Goal: Task Accomplishment & Management: Manage account settings

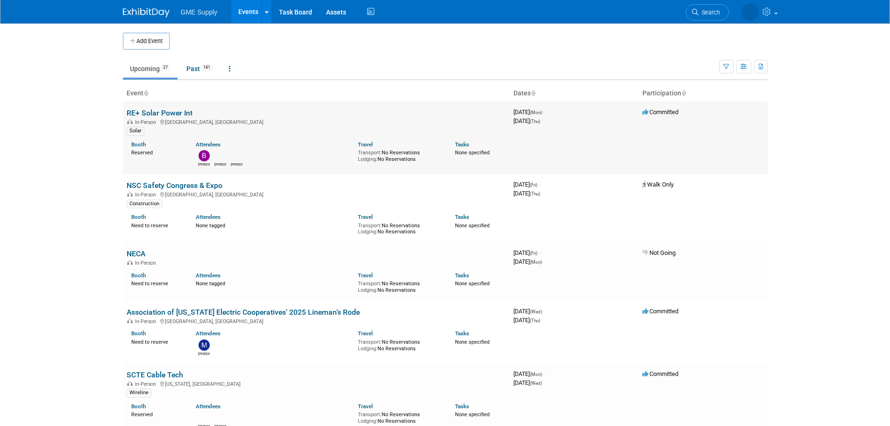
click at [142, 114] on link "RE+ Solar Power Int" at bounding box center [160, 112] width 66 height 9
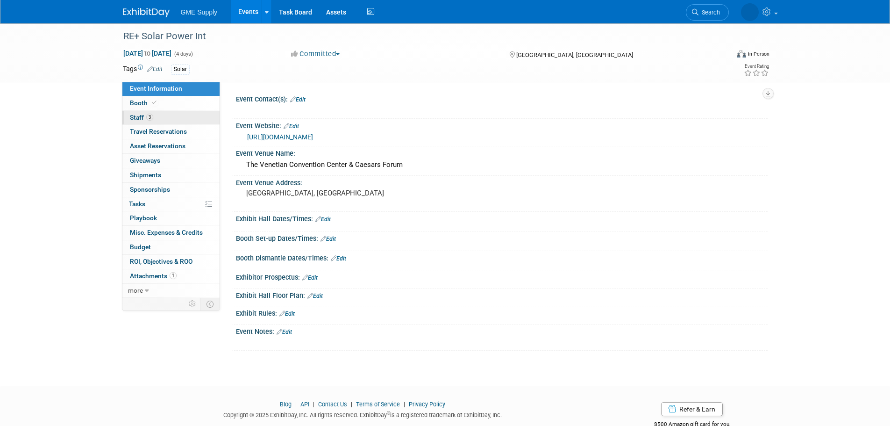
click at [147, 117] on span "3" at bounding box center [149, 117] width 7 height 7
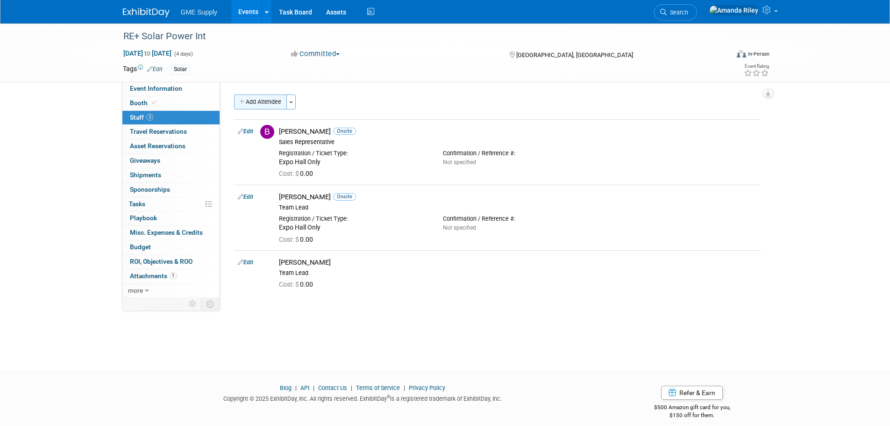
click at [280, 100] on button "Add Attendee" at bounding box center [260, 101] width 53 height 15
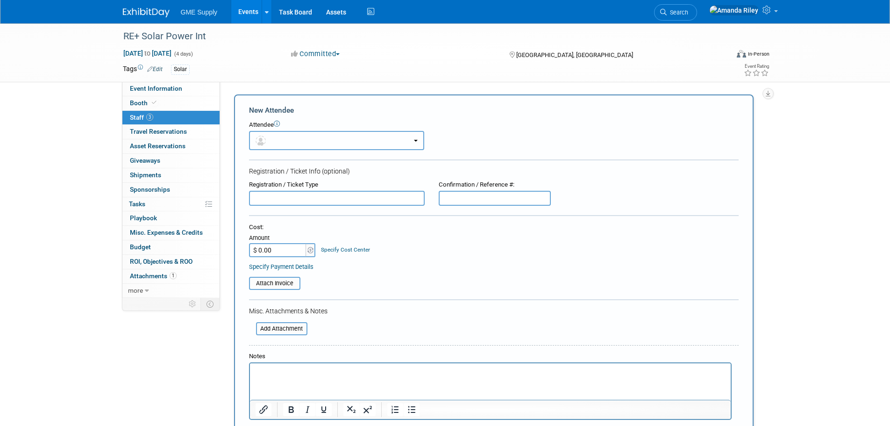
click at [266, 139] on span "button" at bounding box center [263, 139] width 14 height 7
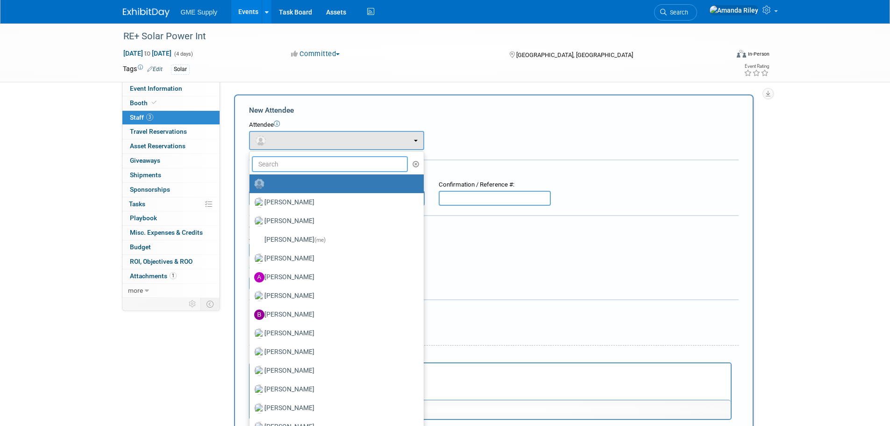
click at [288, 163] on input "text" at bounding box center [330, 164] width 157 height 16
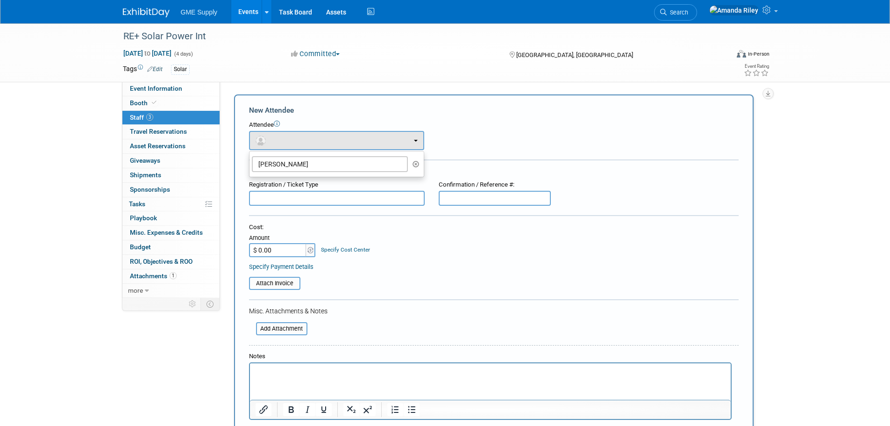
click at [520, 142] on div "Attendee <img src="[URL][DOMAIN_NAME]" style="width: 22px; height: 22px; border…" at bounding box center [494, 135] width 490 height 29
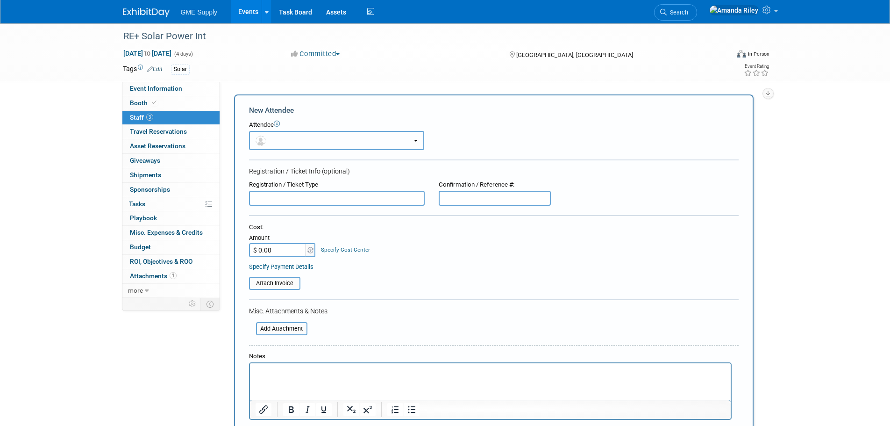
click at [284, 141] on button "button" at bounding box center [336, 140] width 175 height 19
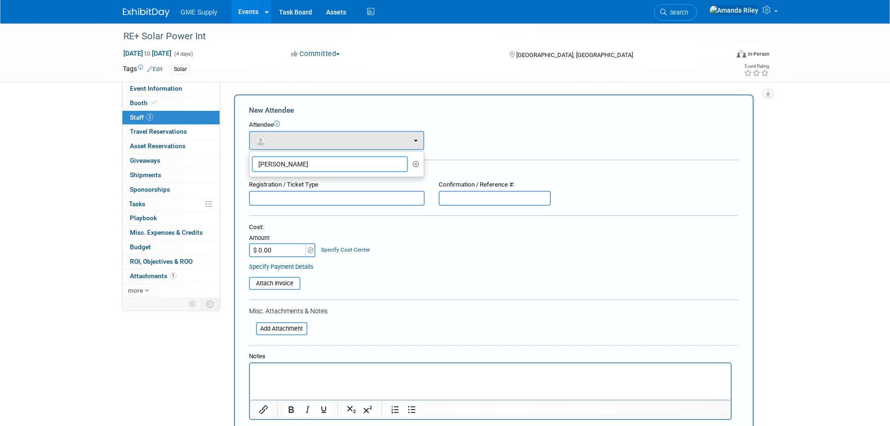
drag, startPoint x: 288, startPoint y: 163, endPoint x: 233, endPoint y: 158, distance: 55.8
click at [236, 162] on div "New Attendee Attendee <img src="[URL][DOMAIN_NAME]" style="width: 22px; height:…" at bounding box center [494, 281] width 520 height 375
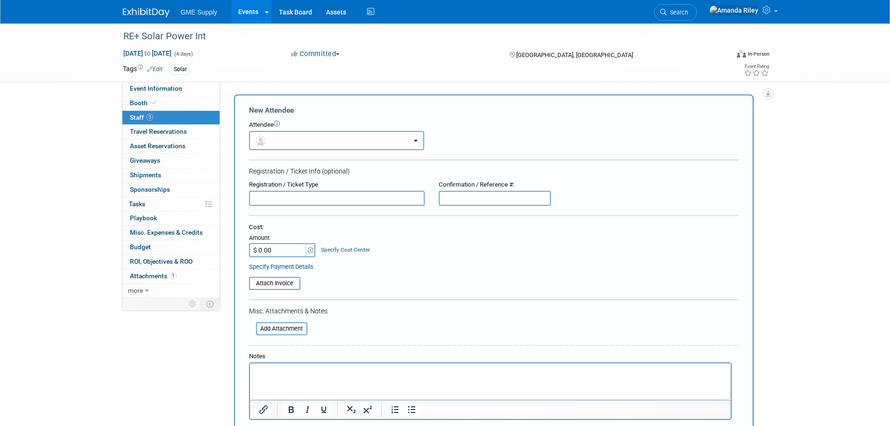
click at [347, 140] on button "button" at bounding box center [336, 140] width 175 height 19
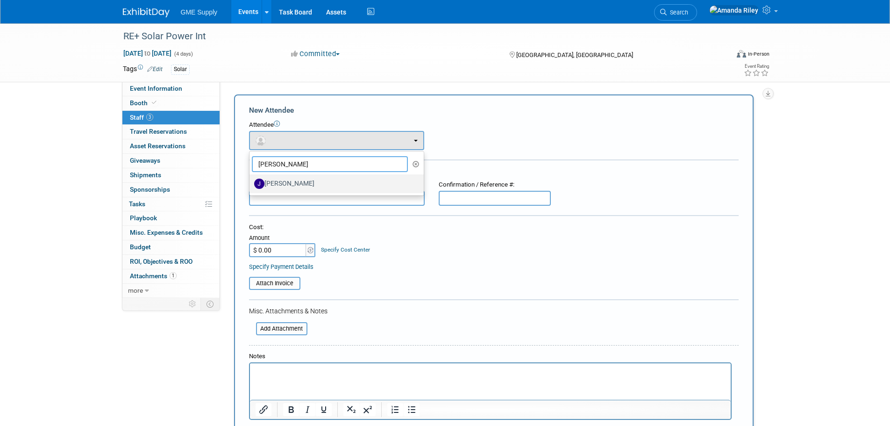
type input "[PERSON_NAME]"
click at [285, 189] on label "[PERSON_NAME]" at bounding box center [334, 183] width 160 height 15
click at [251, 185] on input "[PERSON_NAME]" at bounding box center [248, 182] width 6 height 6
select select "2ab01c17-f405-43f0-b029-d6536d6301c4"
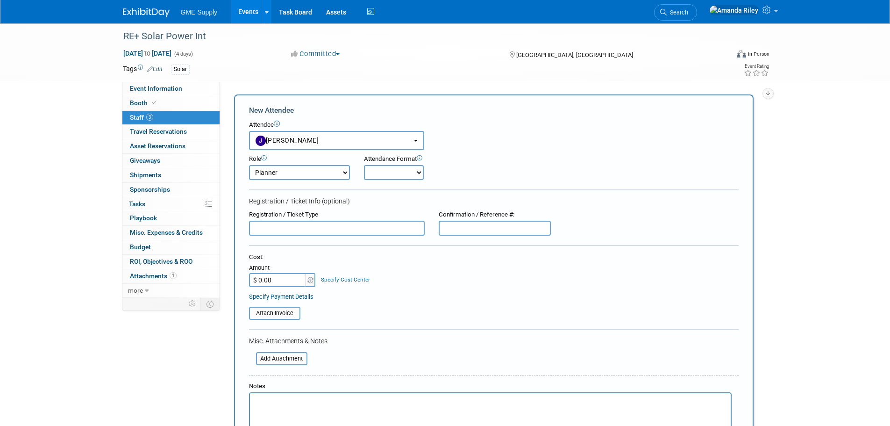
click at [350, 173] on div "Role Demonstrator Host Marketing Planner Presenter" at bounding box center [299, 167] width 115 height 25
click at [344, 170] on select "Demonstrator Host Marketing Planner Presenter Product Lead Sales Representative" at bounding box center [299, 172] width 101 height 15
select select "200"
click at [249, 165] on select "Demonstrator Host Marketing Planner Presenter Product Lead Sales Representative" at bounding box center [299, 172] width 101 height 15
click at [422, 175] on select "Onsite Remote" at bounding box center [394, 172] width 60 height 15
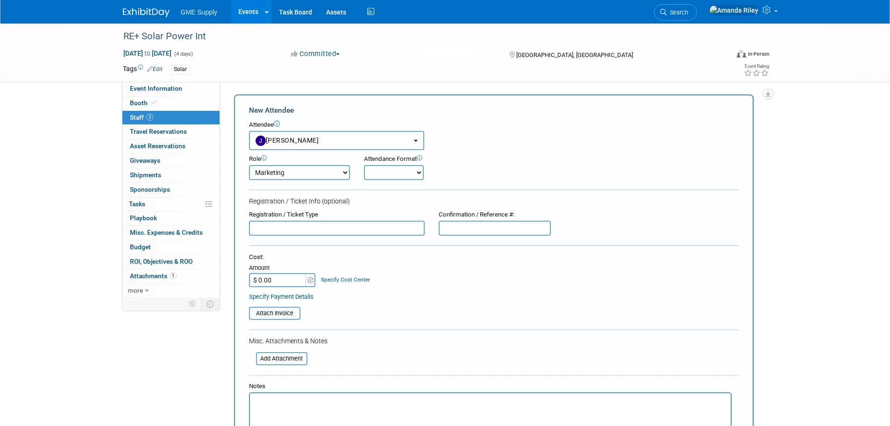
select select "1"
click at [364, 165] on select "Onsite Remote" at bounding box center [394, 172] width 60 height 15
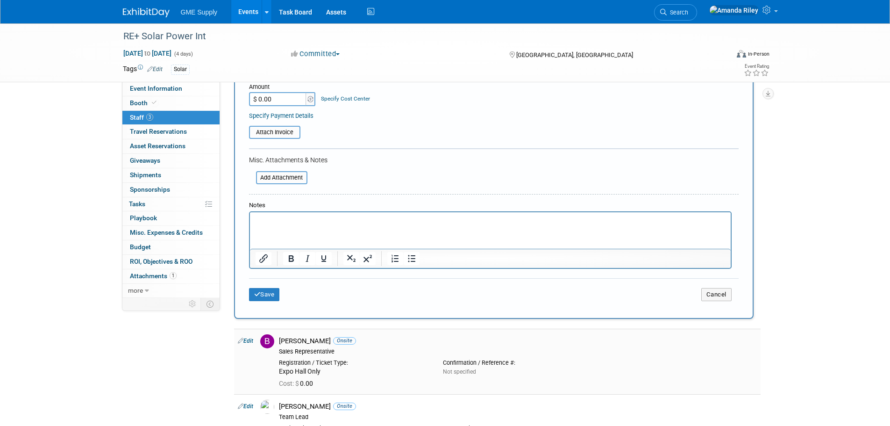
scroll to position [187, 0]
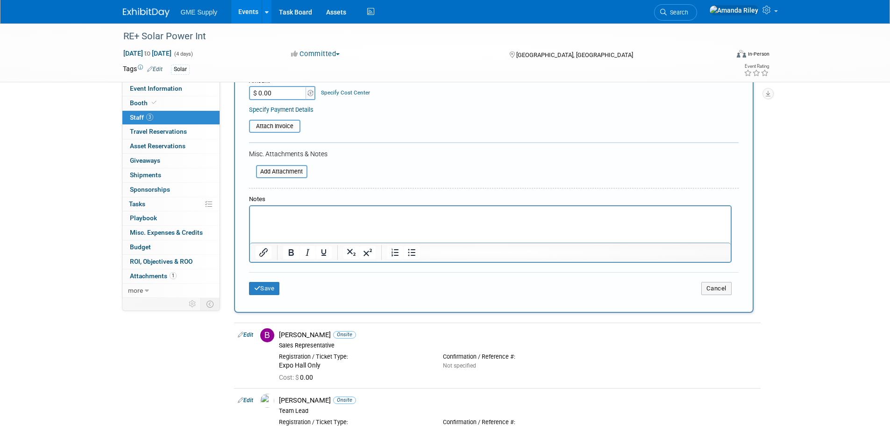
click at [259, 281] on div "Save Cancel" at bounding box center [494, 287] width 490 height 30
click at [265, 289] on button "Save" at bounding box center [264, 288] width 31 height 13
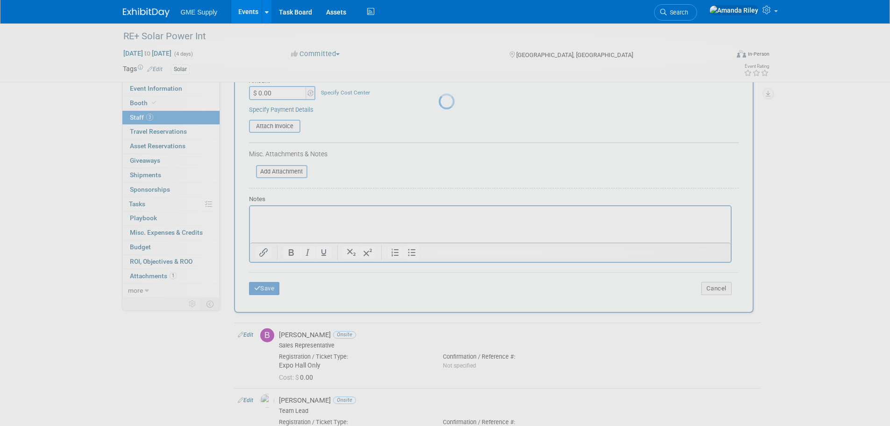
scroll to position [25, 0]
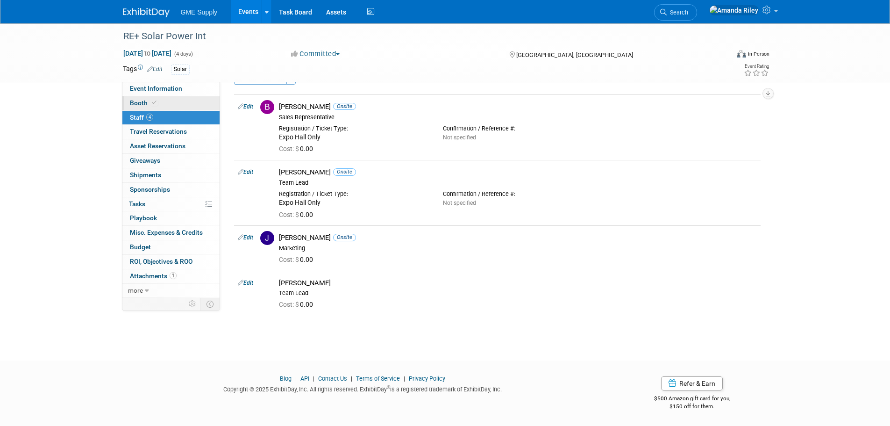
click at [135, 100] on span "Booth" at bounding box center [144, 102] width 28 height 7
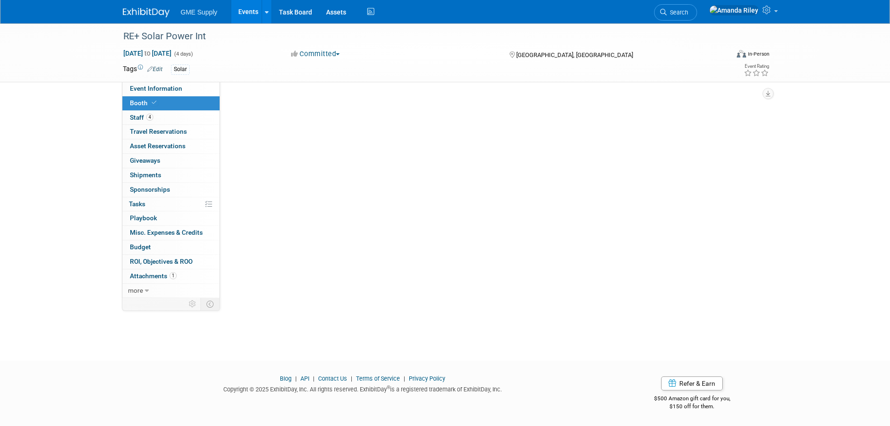
scroll to position [0, 0]
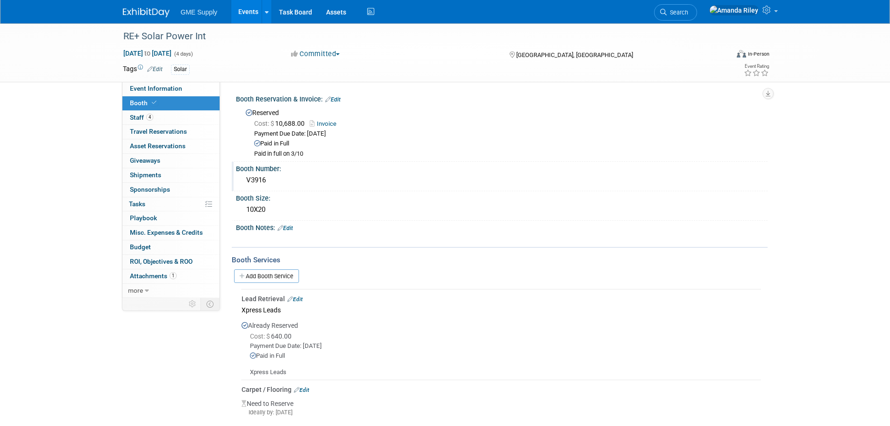
click at [251, 181] on div "V3916" at bounding box center [502, 180] width 518 height 14
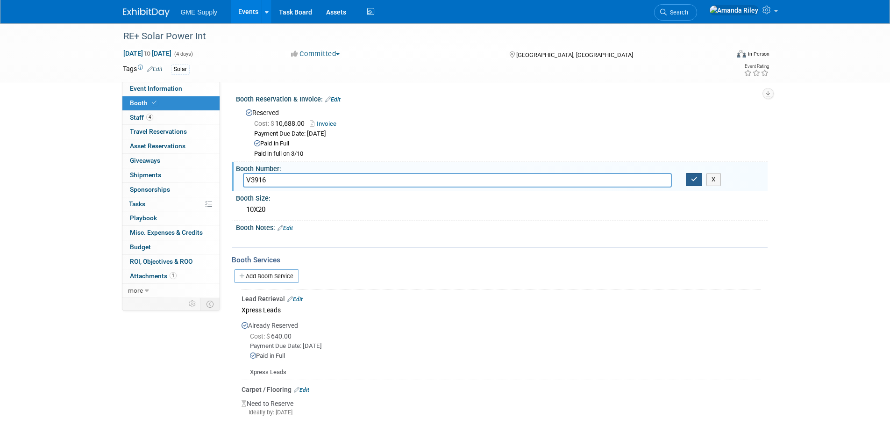
click at [690, 183] on button "button" at bounding box center [694, 179] width 17 height 13
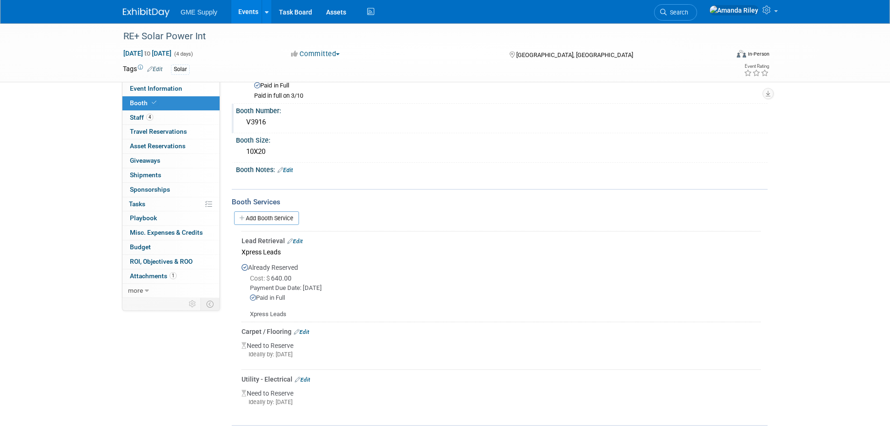
scroll to position [158, 0]
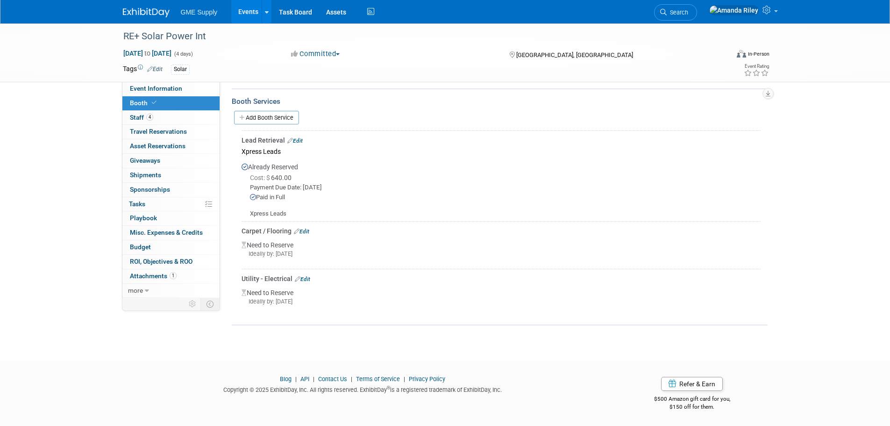
drag, startPoint x: 305, startPoint y: 228, endPoint x: 314, endPoint y: 231, distance: 9.6
click at [305, 228] on link "Edit" at bounding box center [301, 231] width 15 height 7
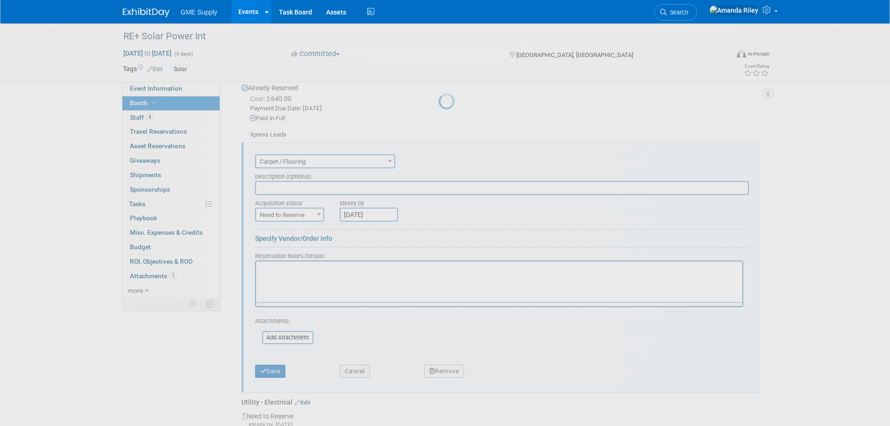
scroll to position [273, 0]
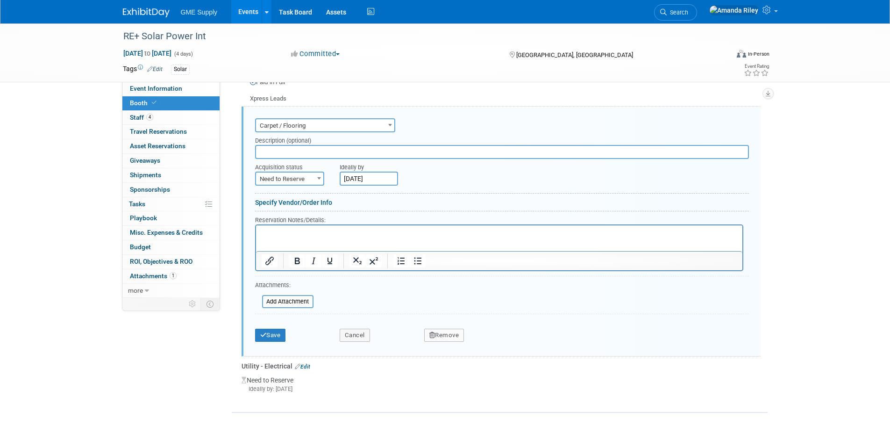
click at [320, 175] on span at bounding box center [318, 178] width 9 height 12
select select "2"
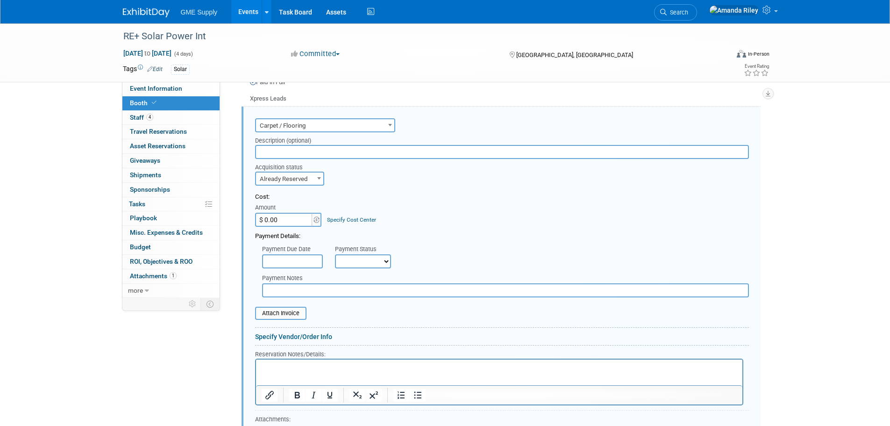
click at [356, 256] on select "Not Paid Yet Partially Paid Paid in Full" at bounding box center [363, 261] width 56 height 14
select select "1"
click at [335, 254] on select "Not Paid Yet Partially Paid Paid in Full" at bounding box center [363, 261] width 56 height 14
click at [381, 155] on input "text" at bounding box center [502, 152] width 494 height 14
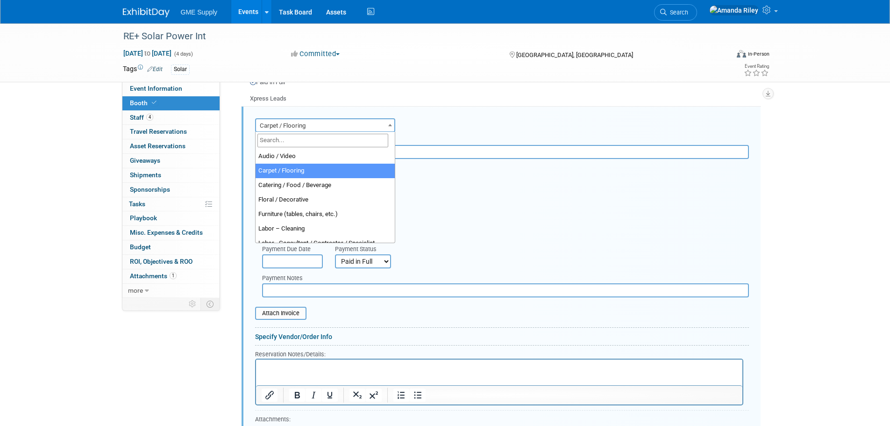
click at [337, 122] on span "Carpet / Flooring" at bounding box center [325, 125] width 138 height 13
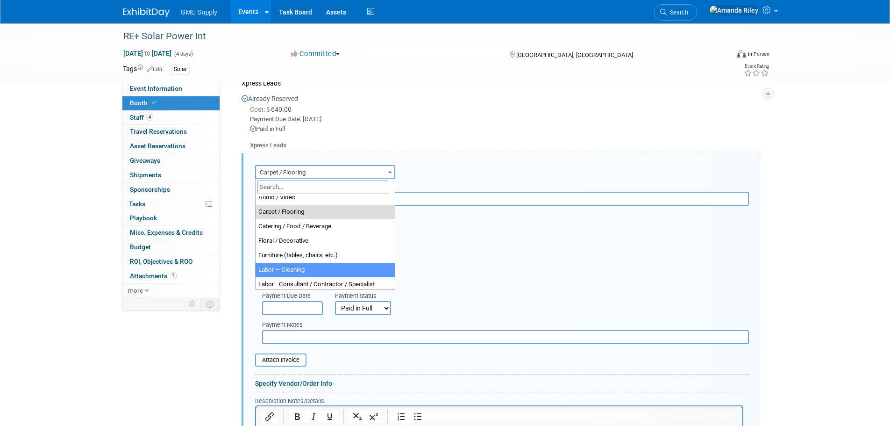
scroll to position [0, 0]
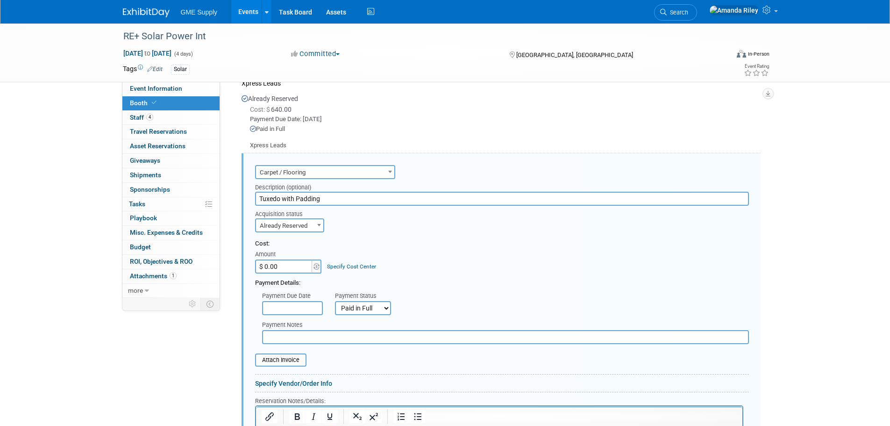
click at [457, 153] on div "Audio / Video Carpet / Flooring Catering / Food / Beverage Floral / Decorative …" at bounding box center [501, 345] width 519 height 384
click at [388, 196] on input "Tuxedo with Padding" at bounding box center [502, 199] width 494 height 14
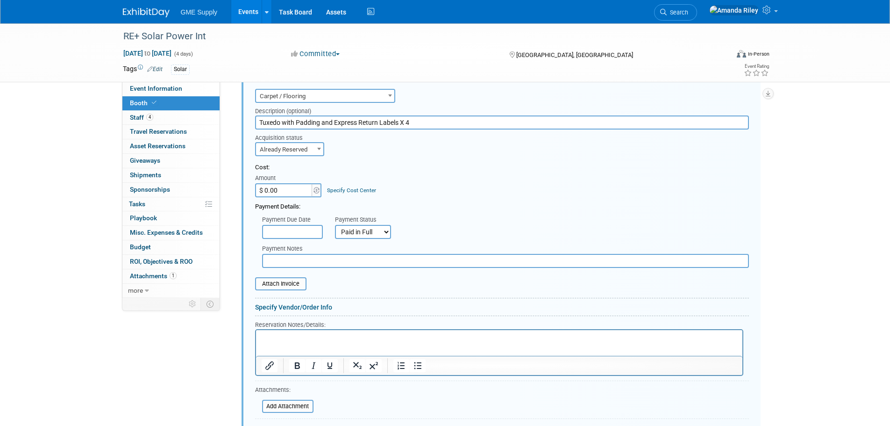
scroll to position [320, 0]
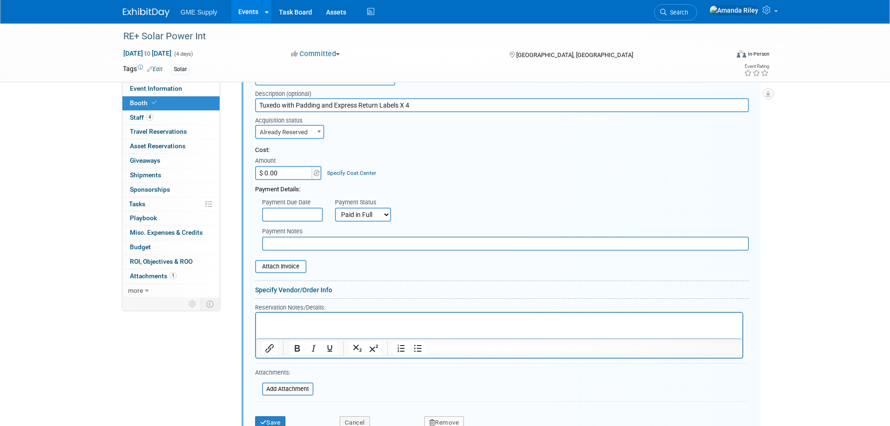
type input "Tuxedo with Padding and Express Return Labels X 4"
click at [285, 177] on input "$ 0.00" at bounding box center [284, 173] width 58 height 14
paste input "1,723.75"
type input "$ 1,723.75"
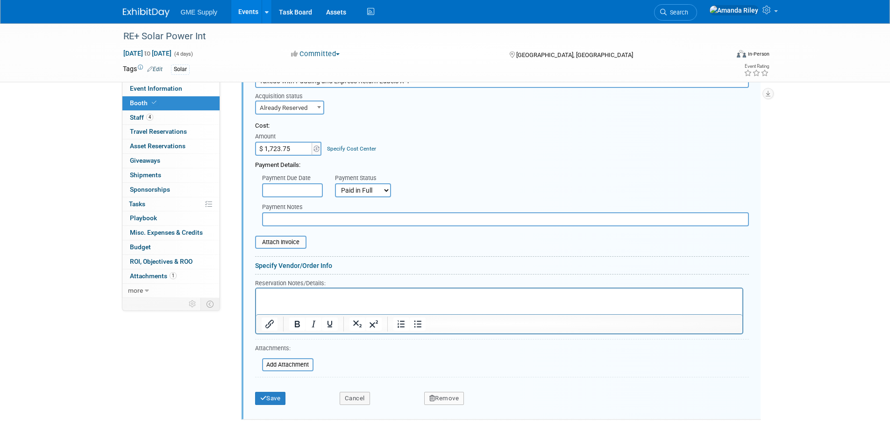
scroll to position [367, 0]
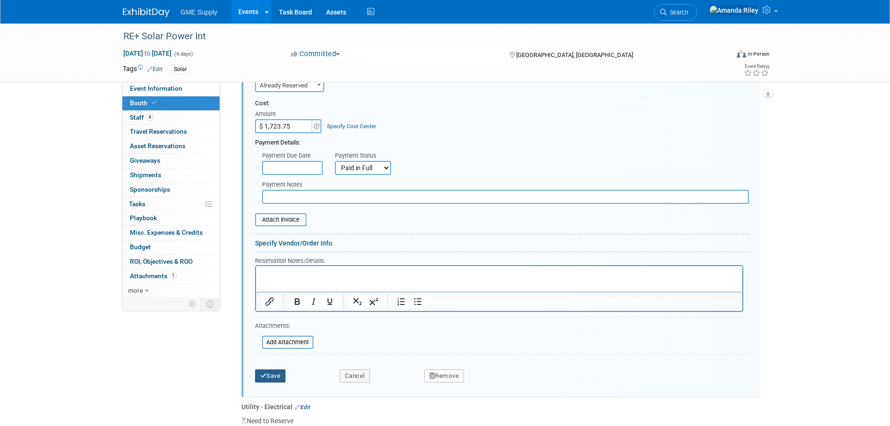
drag, startPoint x: 271, startPoint y: 374, endPoint x: 283, endPoint y: 373, distance: 11.7
click at [271, 374] on button "Save" at bounding box center [270, 375] width 31 height 13
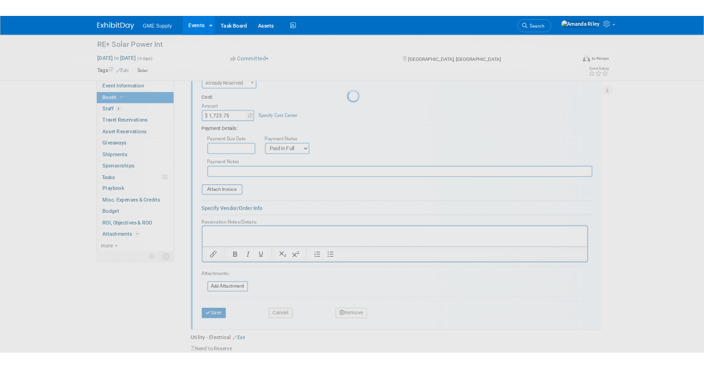
scroll to position [183, 0]
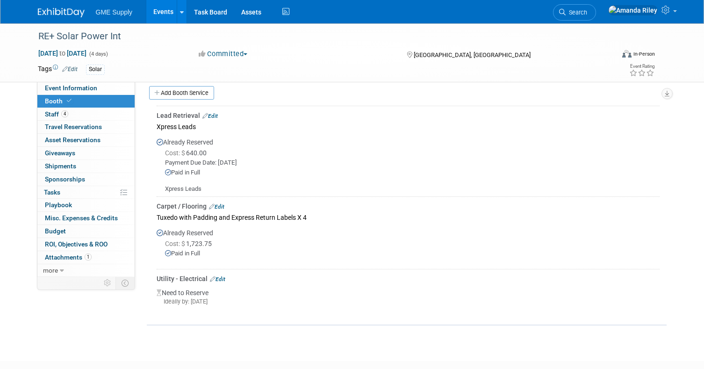
click at [218, 278] on link "Edit" at bounding box center [217, 279] width 15 height 7
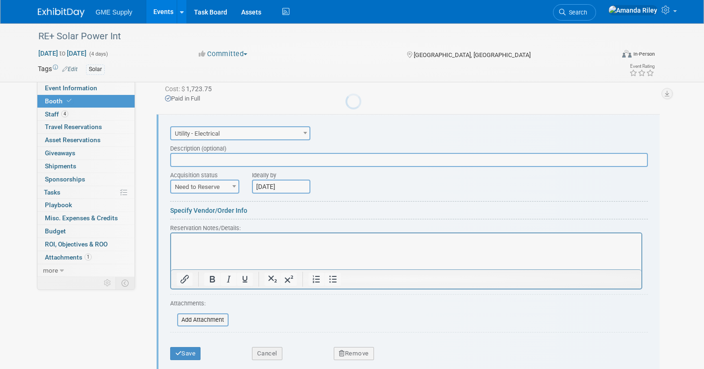
scroll to position [346, 0]
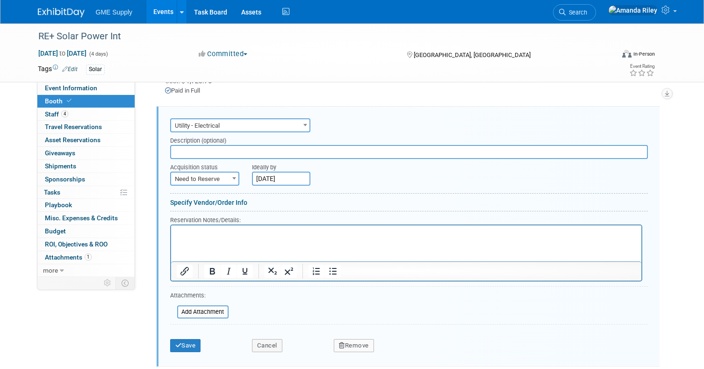
click at [209, 146] on input "text" at bounding box center [408, 152] width 477 height 14
type input "2 10 amp drops"
click at [235, 177] on b at bounding box center [234, 178] width 4 height 2
select select "2"
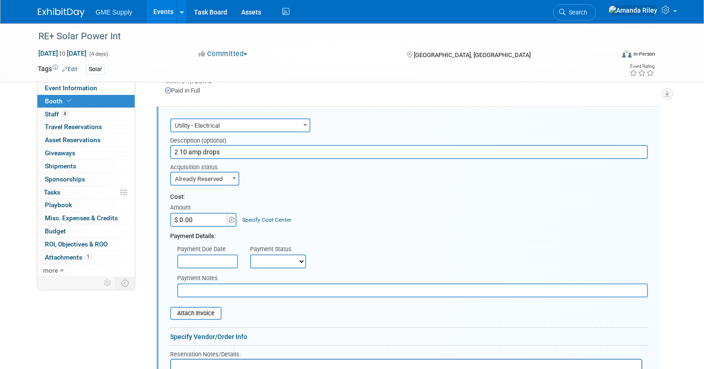
paste input "1,493"
type input "$ 1,493.00"
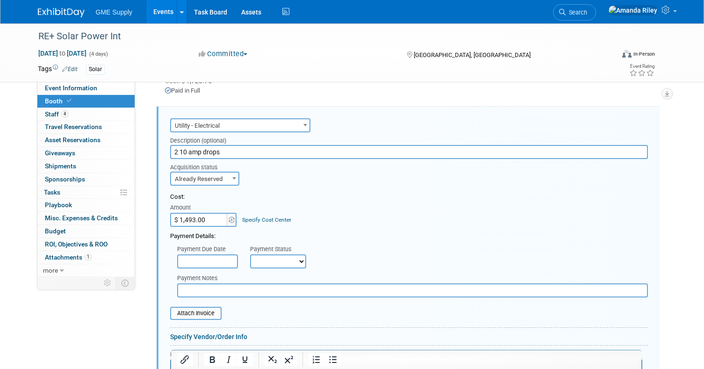
scroll to position [392, 0]
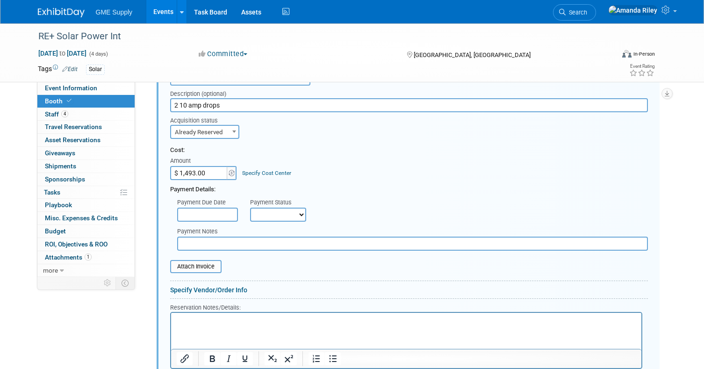
click at [278, 210] on select "Not Paid Yet Partially Paid Paid in Full" at bounding box center [278, 214] width 56 height 14
select select "1"
click at [250, 207] on select "Not Paid Yet Partially Paid Paid in Full" at bounding box center [278, 214] width 56 height 14
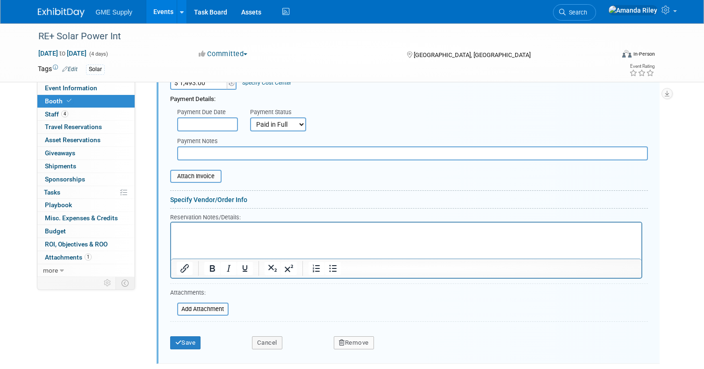
scroll to position [486, 0]
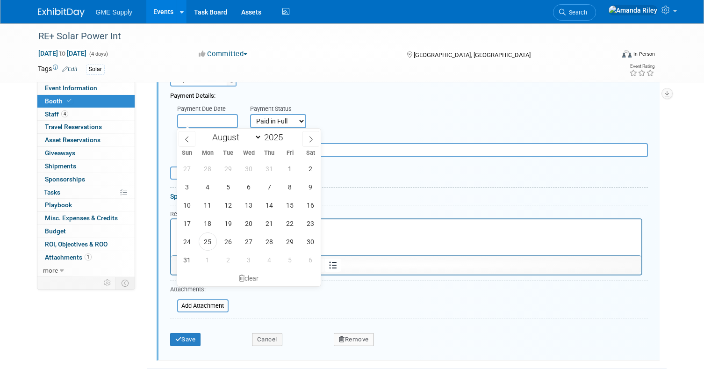
click at [215, 114] on input "text" at bounding box center [207, 121] width 61 height 14
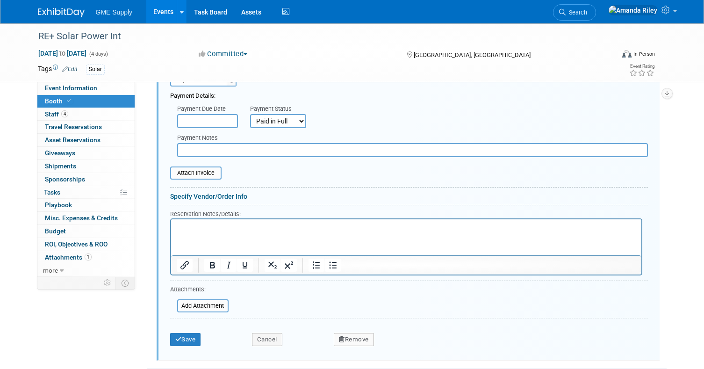
click at [418, 117] on div "Payment Due Date Payment Status Not Paid Yet Partially Paid Paid in Full Next P…" at bounding box center [408, 114] width 491 height 28
drag, startPoint x: 175, startPoint y: 336, endPoint x: 231, endPoint y: 330, distance: 56.8
click at [174, 335] on button "Save" at bounding box center [185, 339] width 31 height 13
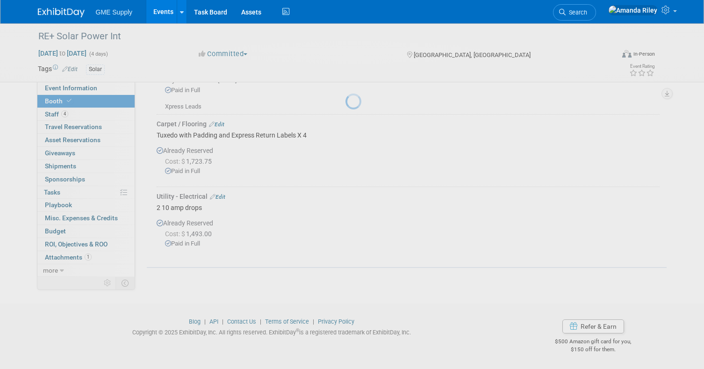
scroll to position [265, 0]
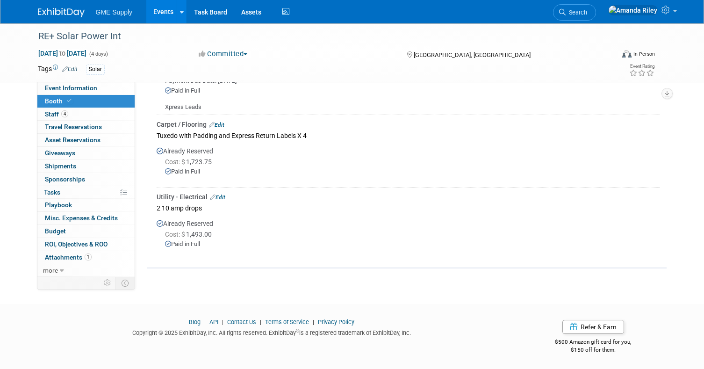
click at [64, 13] on img at bounding box center [61, 12] width 47 height 9
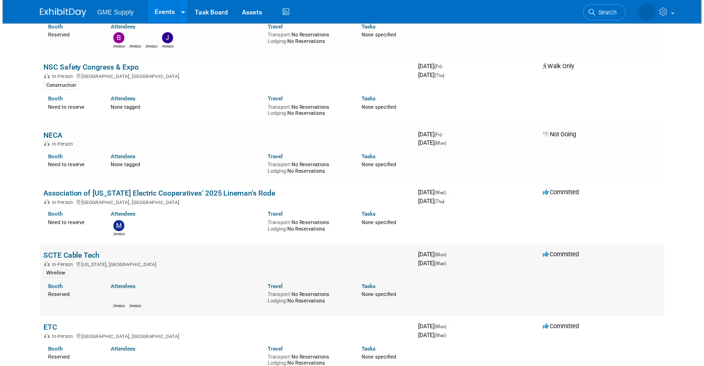
scroll to position [140, 0]
